Goal: Task Accomplishment & Management: Use online tool/utility

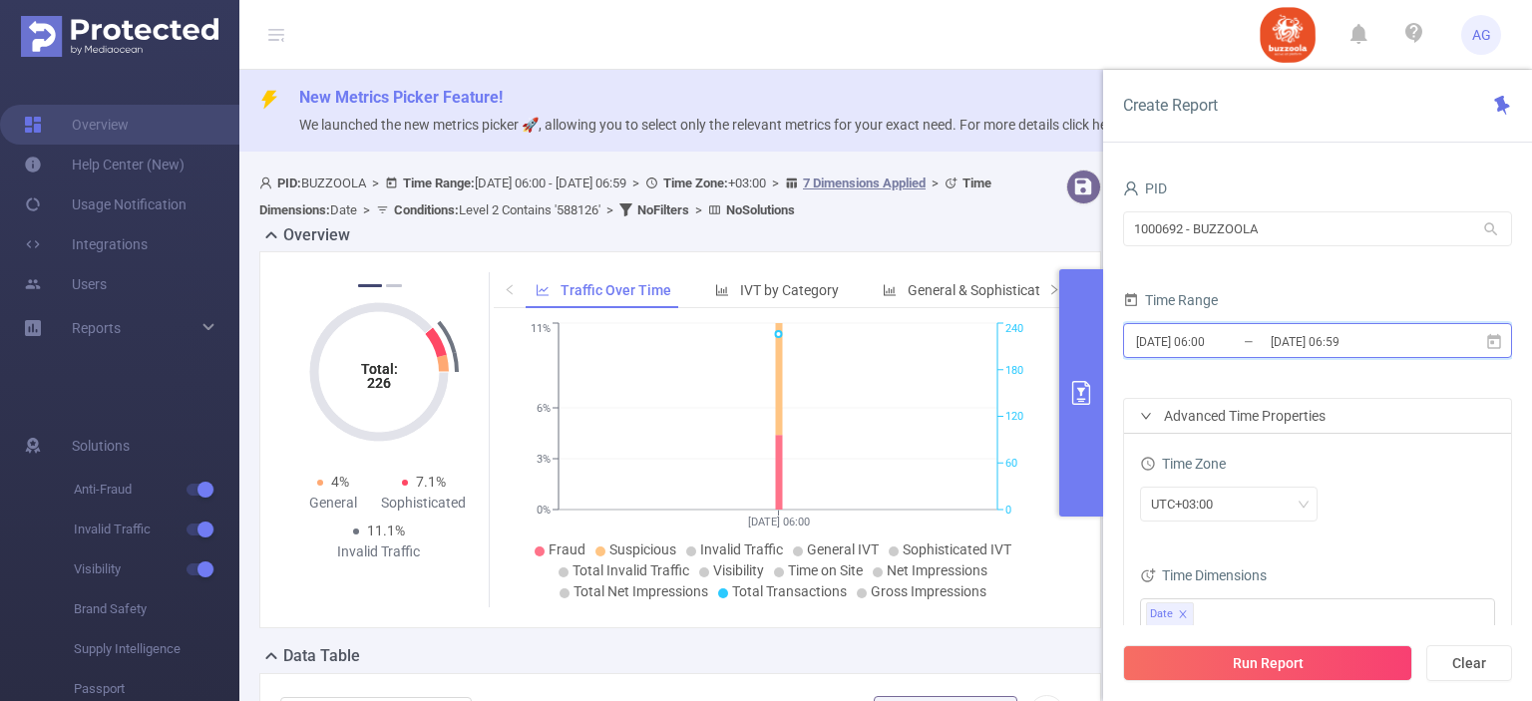
click at [1490, 341] on icon at bounding box center [1494, 342] width 18 height 18
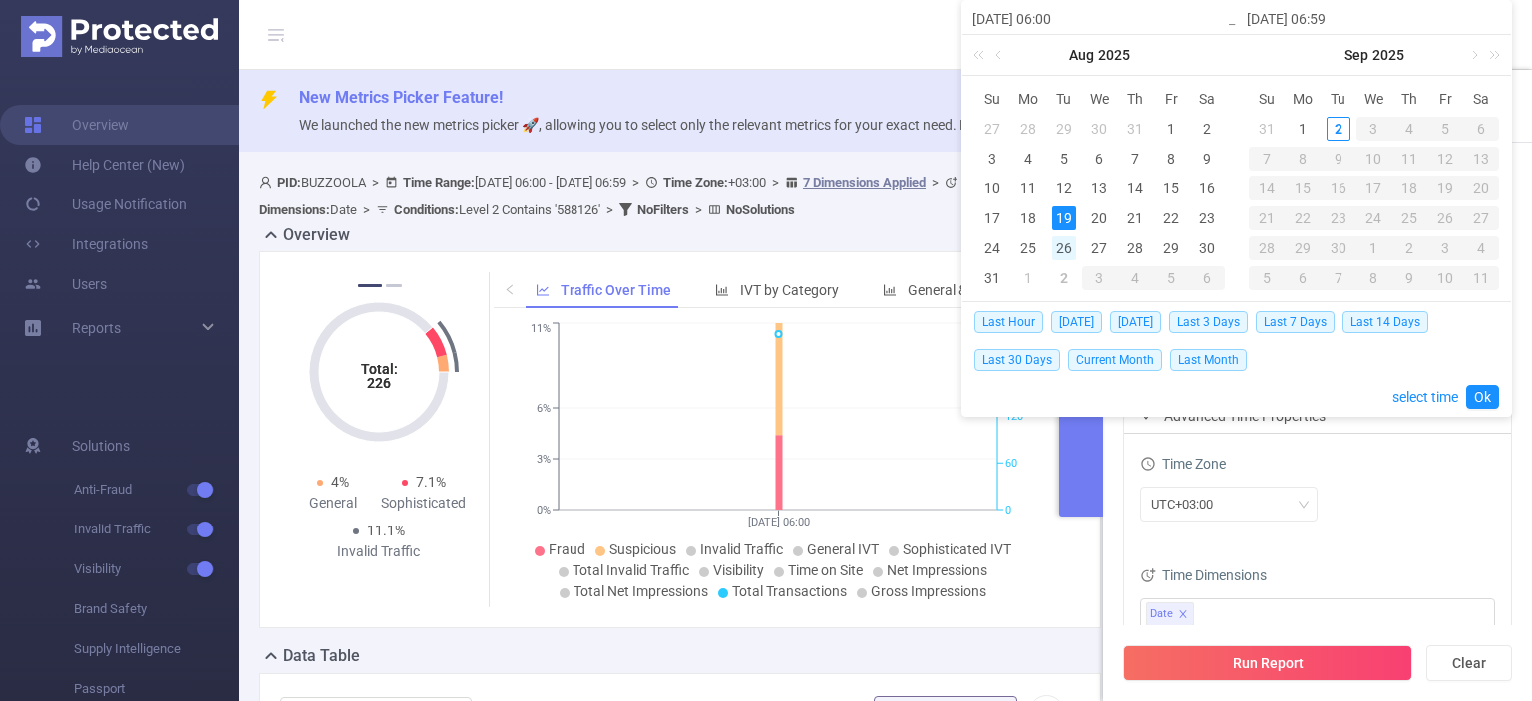
click at [1068, 242] on div "26" at bounding box center [1064, 248] width 24 height 24
click at [1027, 274] on div "1" at bounding box center [1029, 278] width 24 height 24
type input "[DATE] 06:00"
type input "[DATE] 06:59"
type input "[DATE] 06:00"
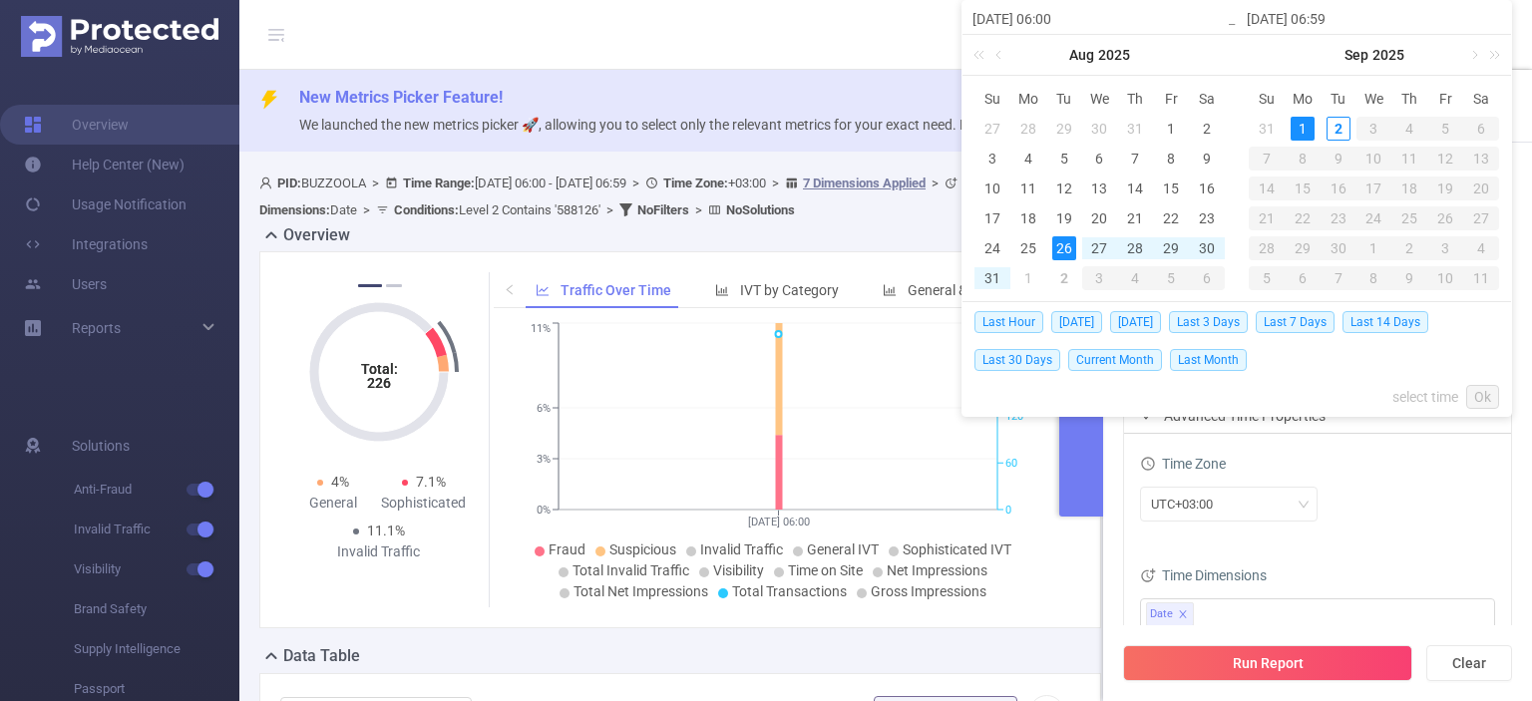
type input "[DATE] 06:59"
click at [1480, 402] on link "Ok" at bounding box center [1482, 397] width 33 height 24
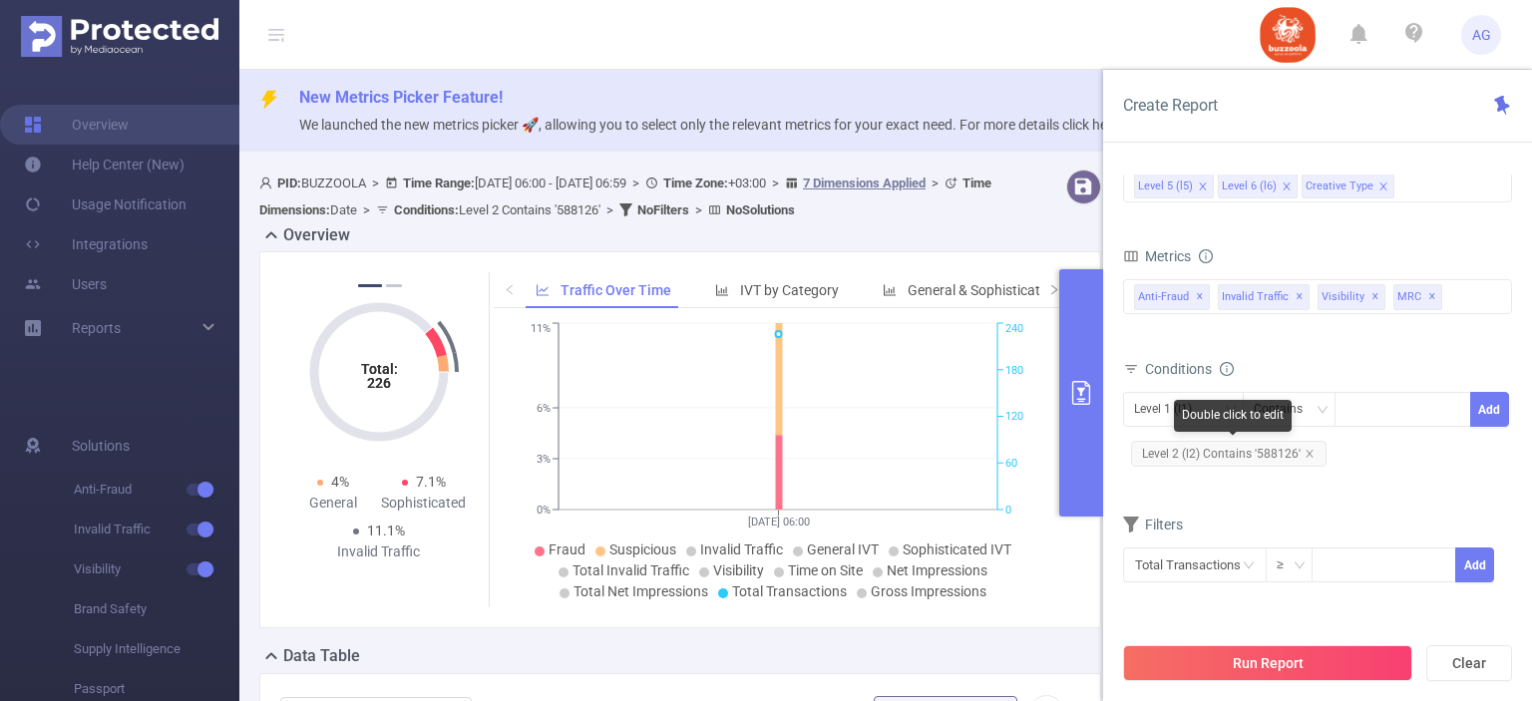
click at [1268, 452] on span "Level 2 (l2) Contains '588126'" at bounding box center [1229, 454] width 196 height 26
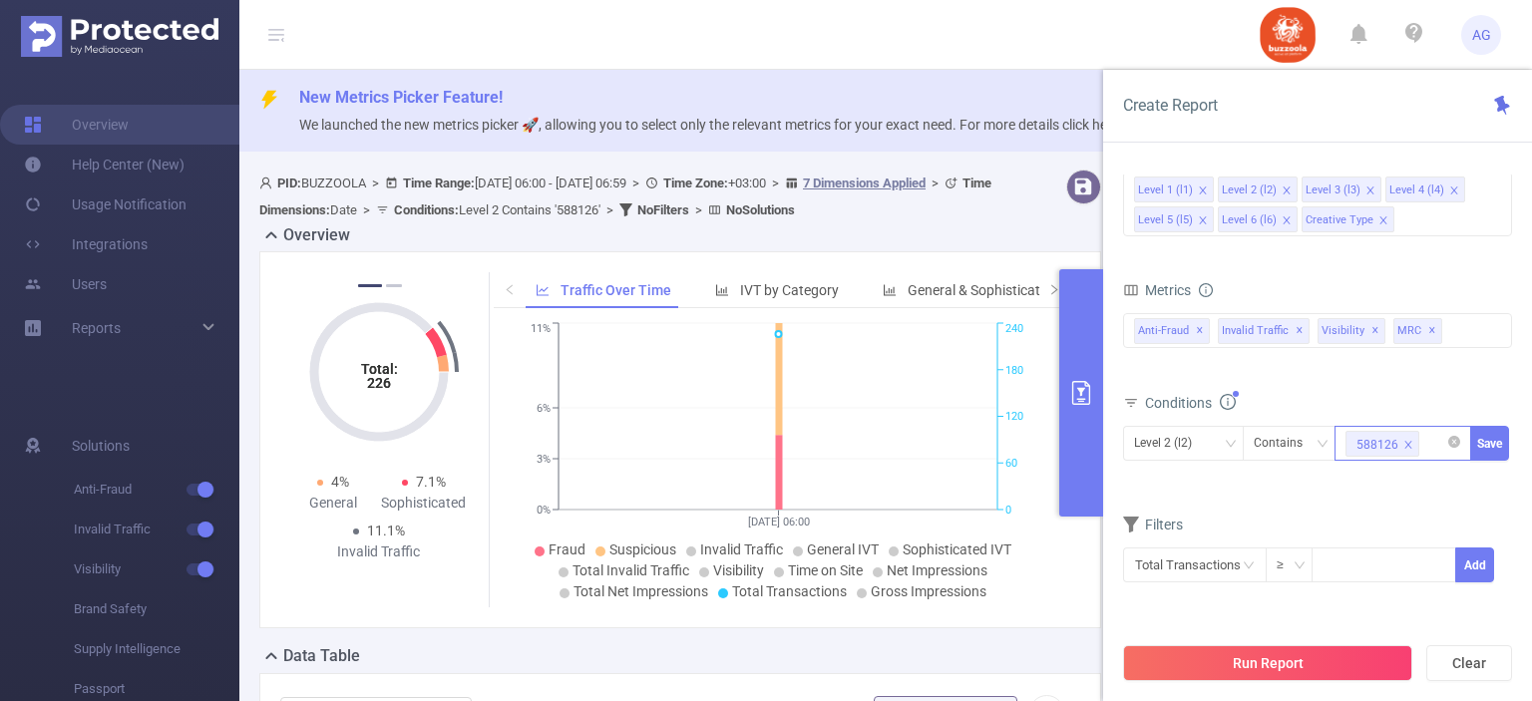
click at [1407, 442] on icon "icon: close" at bounding box center [1409, 444] width 7 height 7
click at [1407, 442] on div at bounding box center [1403, 443] width 115 height 33
paste input "587913"
type input "587913"
click at [1398, 478] on li "587913" at bounding box center [1403, 482] width 137 height 32
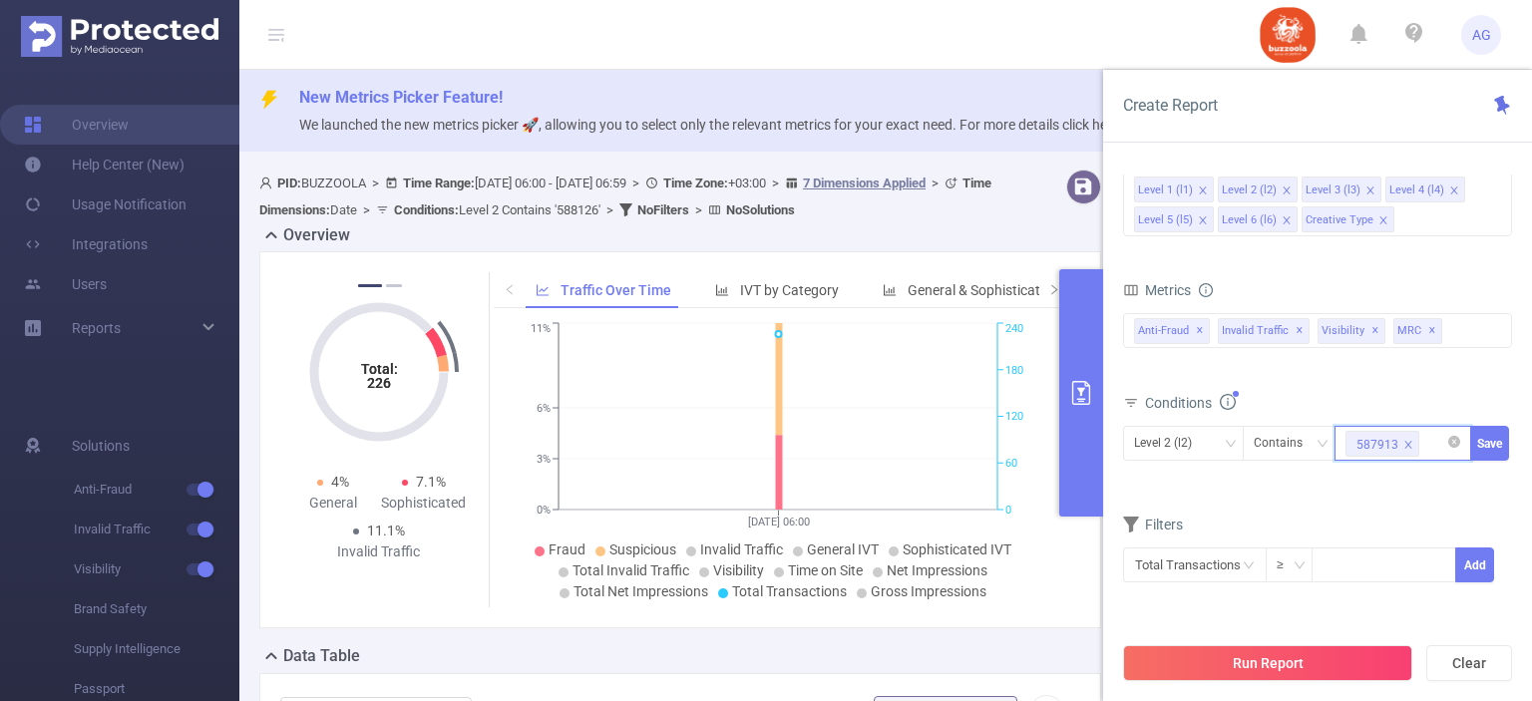
paste input "587900"
type input "587900"
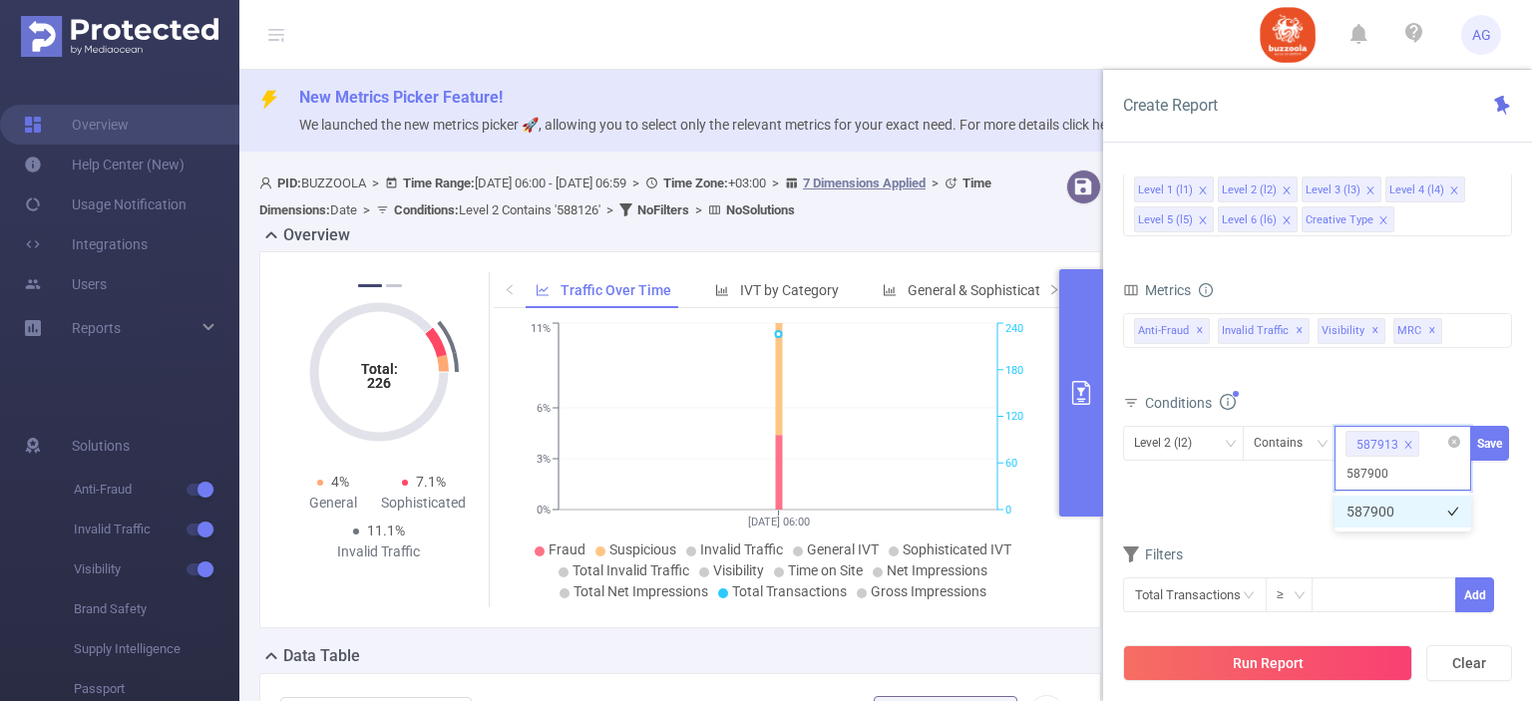
click at [1373, 522] on li "587900" at bounding box center [1403, 512] width 137 height 32
click at [1488, 446] on button "Save" at bounding box center [1489, 443] width 39 height 35
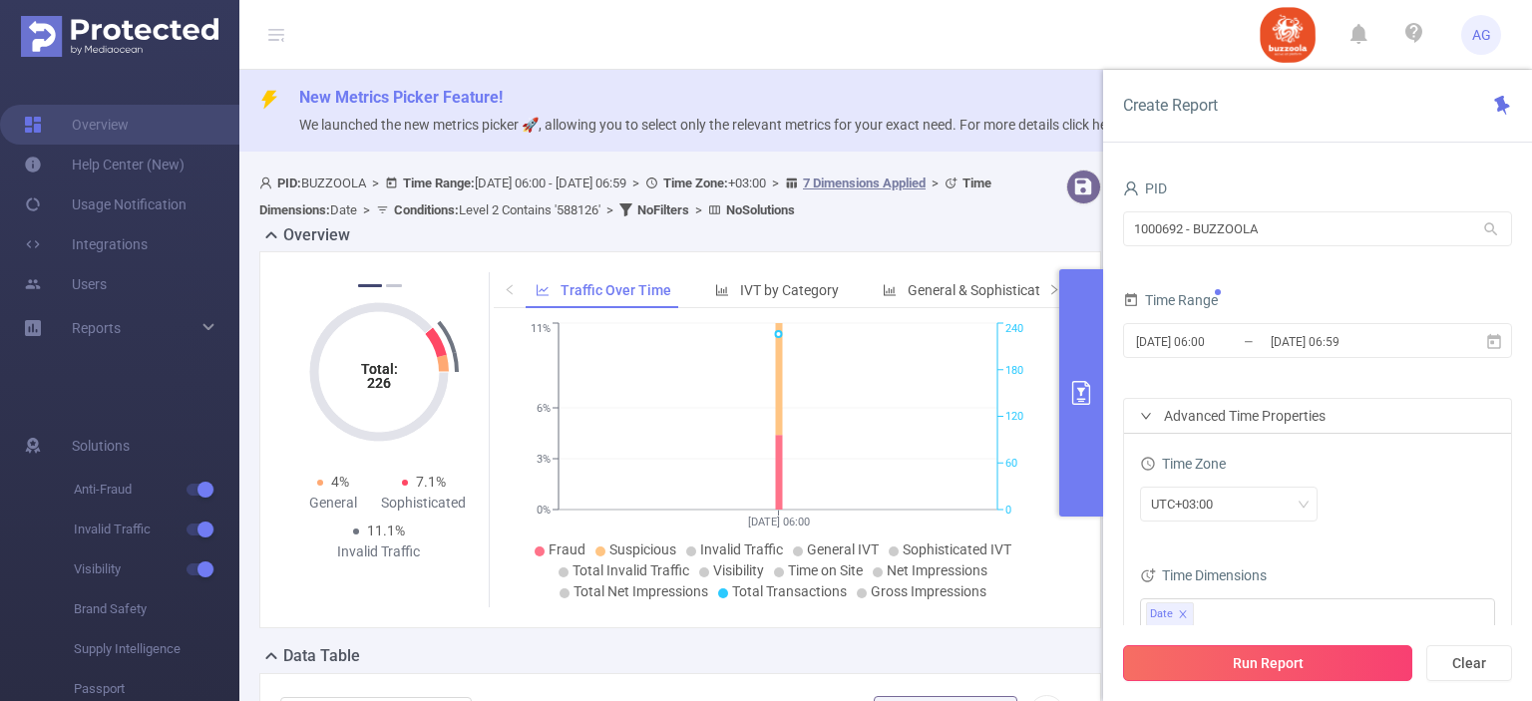
click at [1326, 671] on button "Run Report" at bounding box center [1267, 663] width 289 height 36
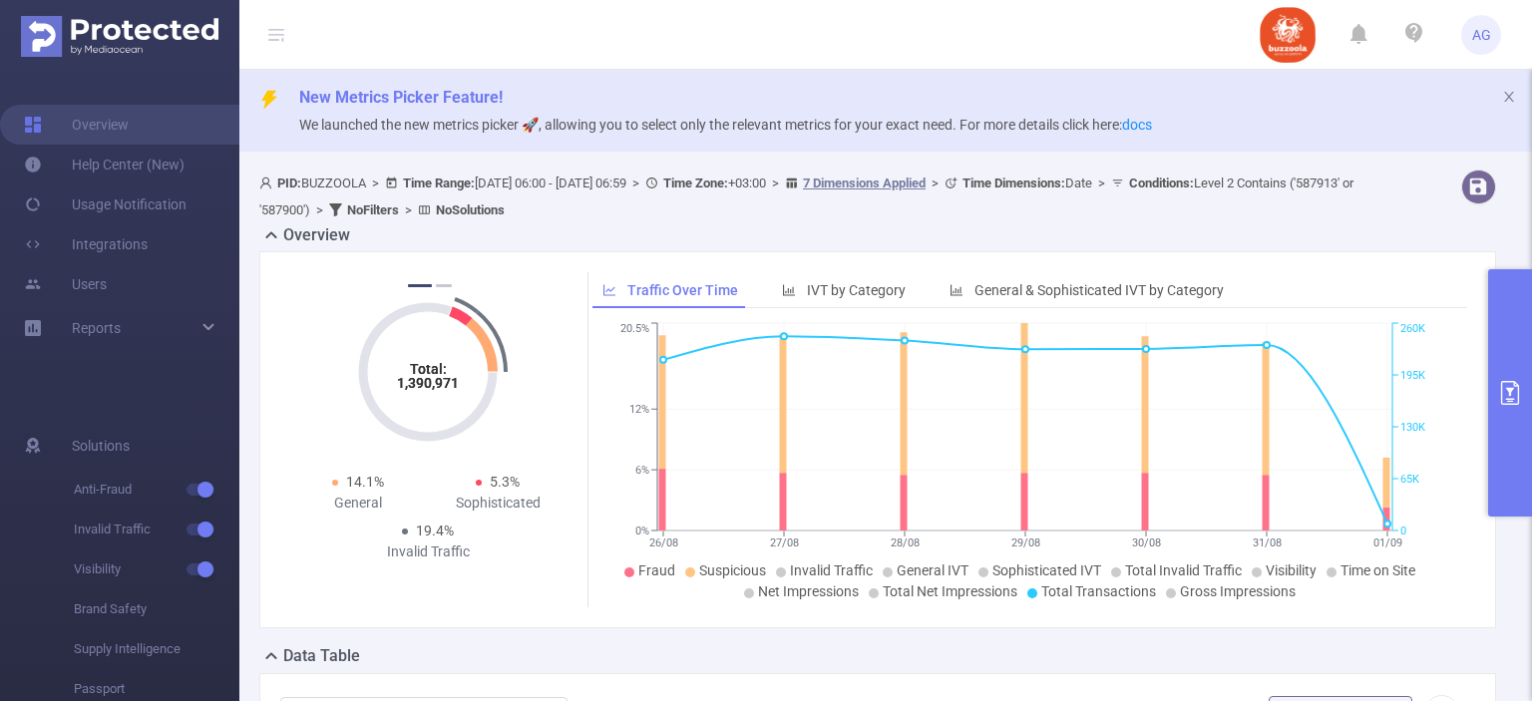
scroll to position [435, 0]
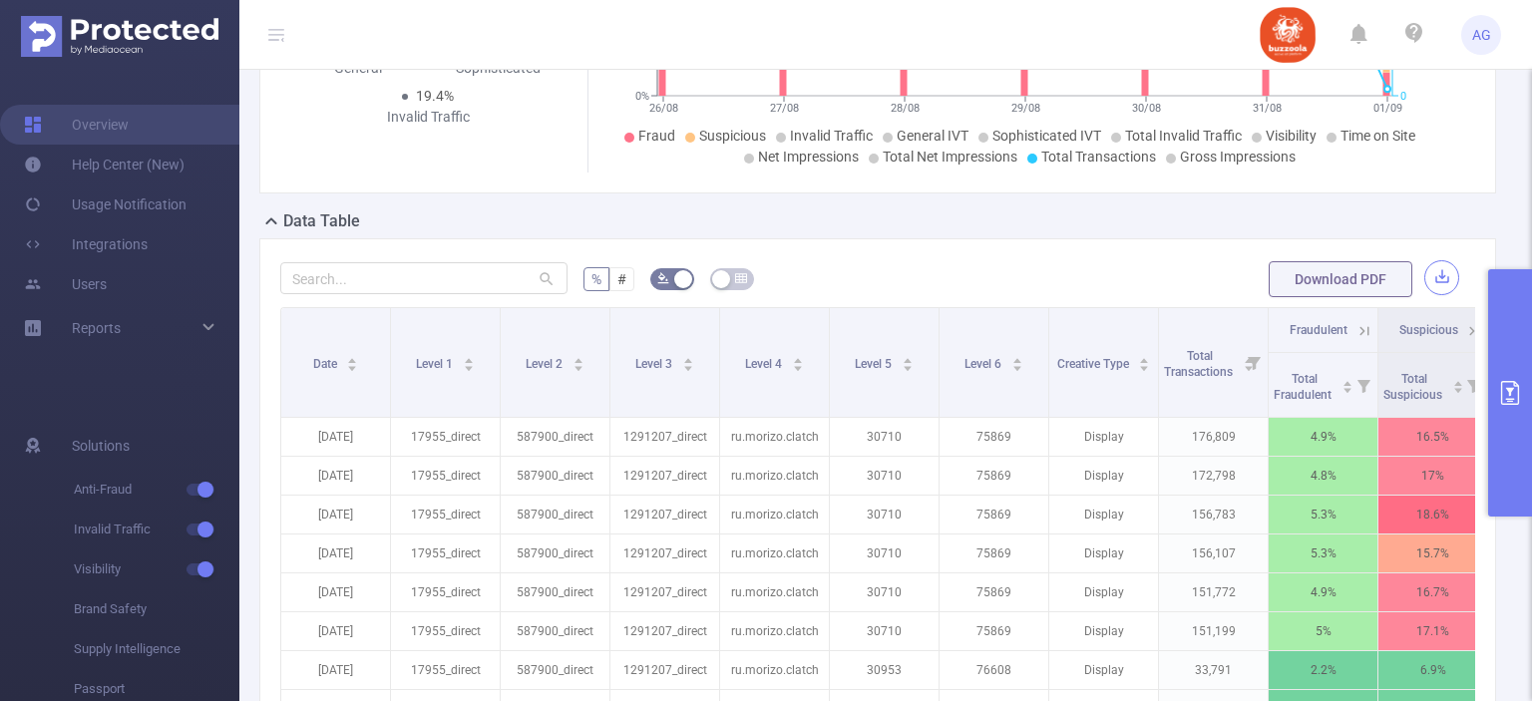
click at [1433, 274] on button "button" at bounding box center [1442, 277] width 35 height 35
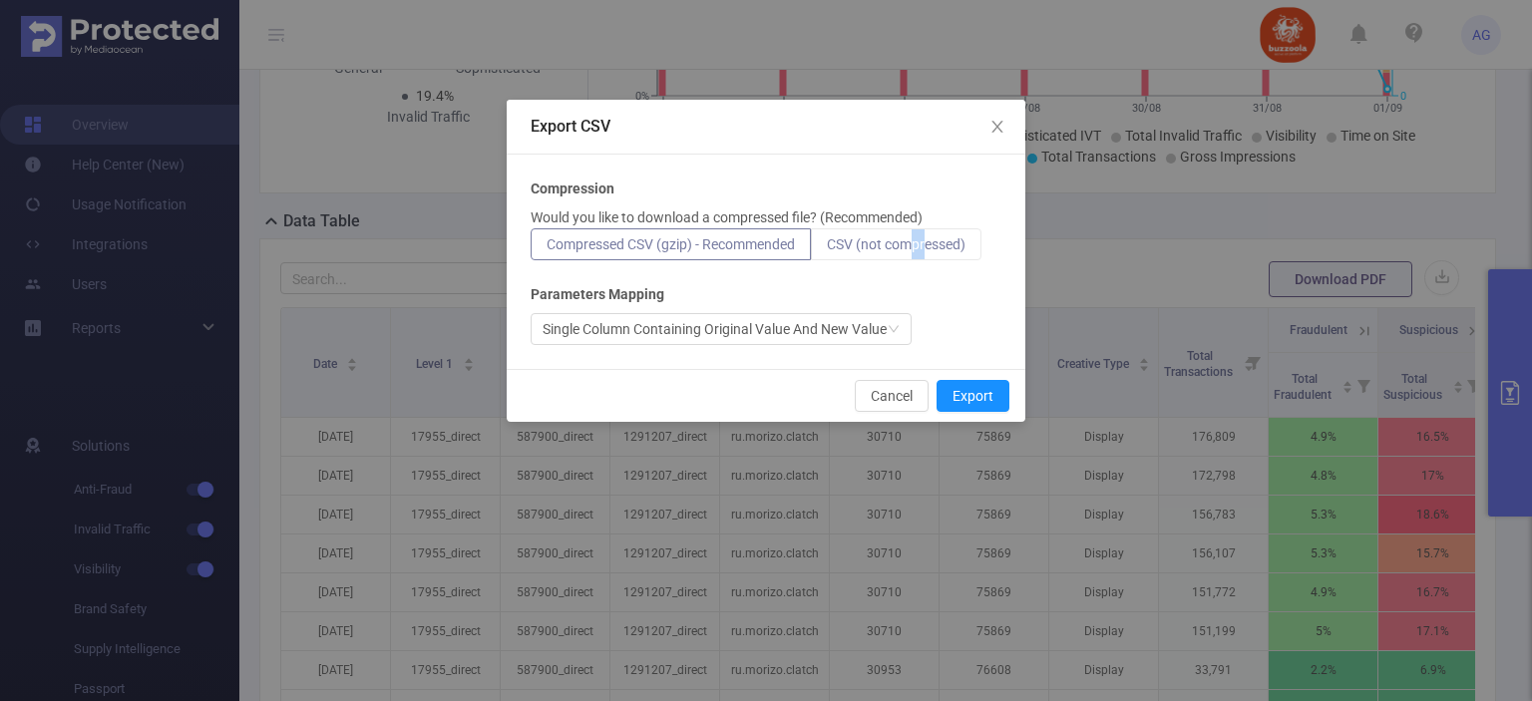
drag, startPoint x: 912, startPoint y: 244, endPoint x: 929, endPoint y: 250, distance: 18.0
click at [929, 250] on span "CSV (not compressed)" at bounding box center [896, 244] width 139 height 16
click at [827, 249] on input "CSV (not compressed)" at bounding box center [827, 249] width 0 height 0
click at [978, 394] on button "Export" at bounding box center [973, 396] width 73 height 32
